Goal: Task Accomplishment & Management: Use online tool/utility

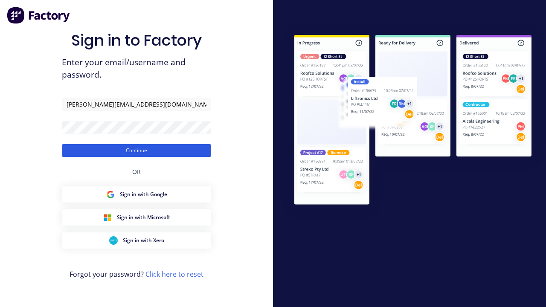
click at [137, 150] on button "Continue" at bounding box center [136, 150] width 149 height 13
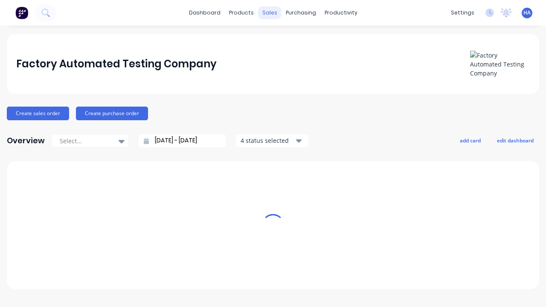
click at [270, 13] on div "sales" at bounding box center [269, 12] width 23 height 13
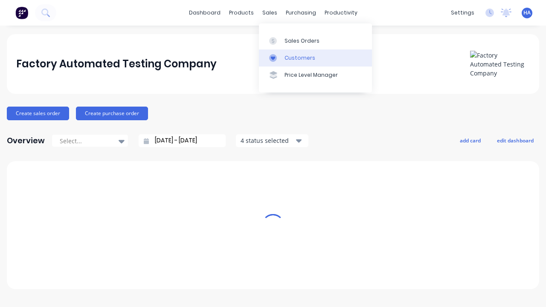
click at [315, 58] on link "Customers" at bounding box center [315, 57] width 113 height 17
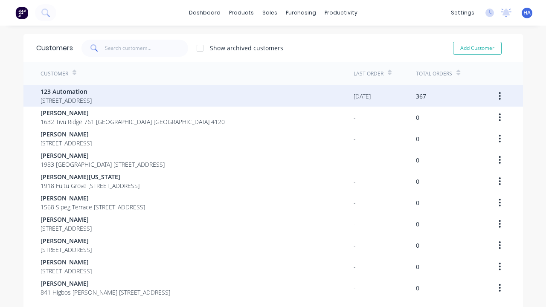
click at [92, 91] on span "123 Automation" at bounding box center [66, 91] width 51 height 9
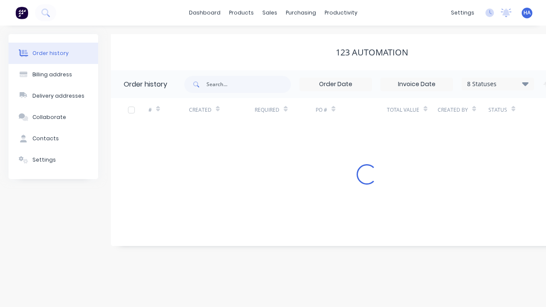
scroll to position [0, 87]
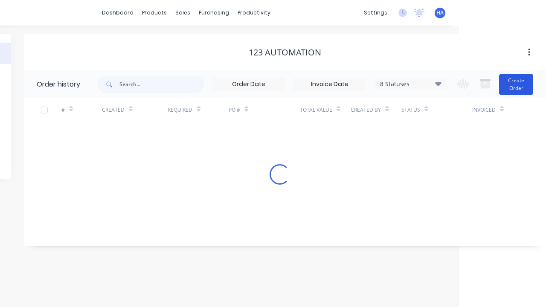
click at [517, 84] on button "Create Order" at bounding box center [516, 84] width 34 height 21
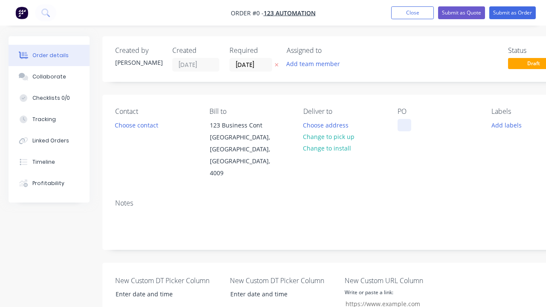
click at [404, 125] on div at bounding box center [405, 125] width 14 height 12
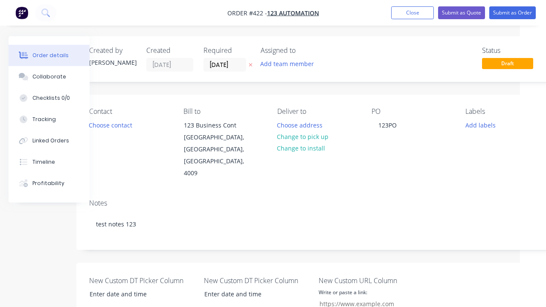
scroll to position [233, 26]
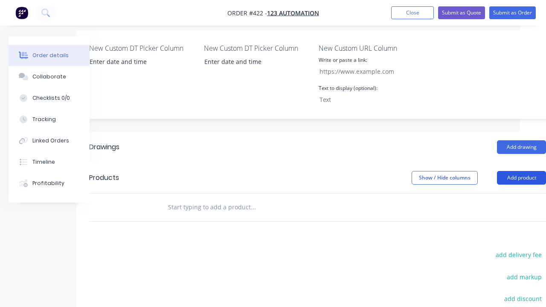
click at [521, 171] on button "Add product" at bounding box center [521, 178] width 49 height 14
